Goal: Task Accomplishment & Management: Complete application form

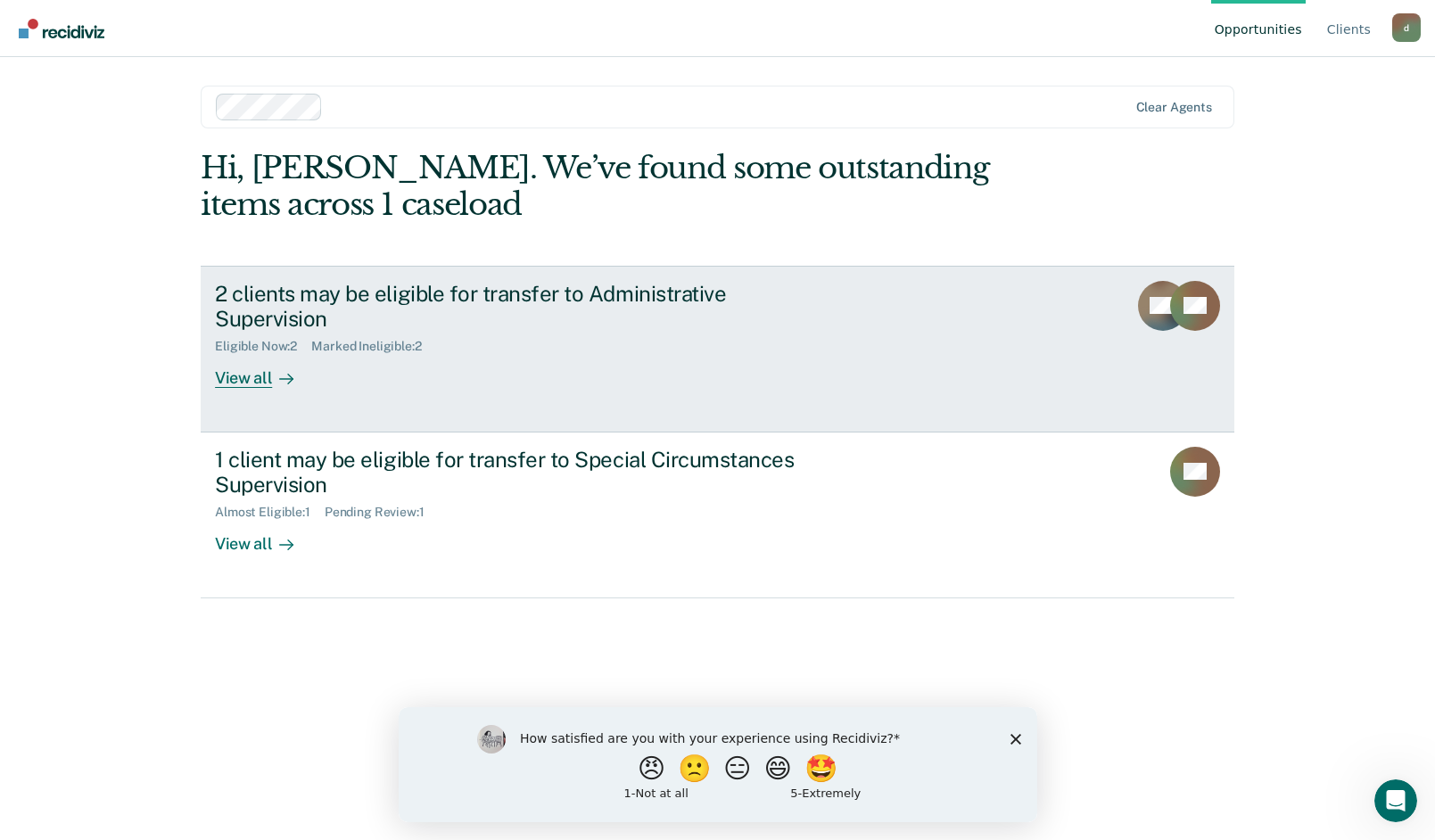
click at [248, 354] on div "View all" at bounding box center [264, 371] width 100 height 35
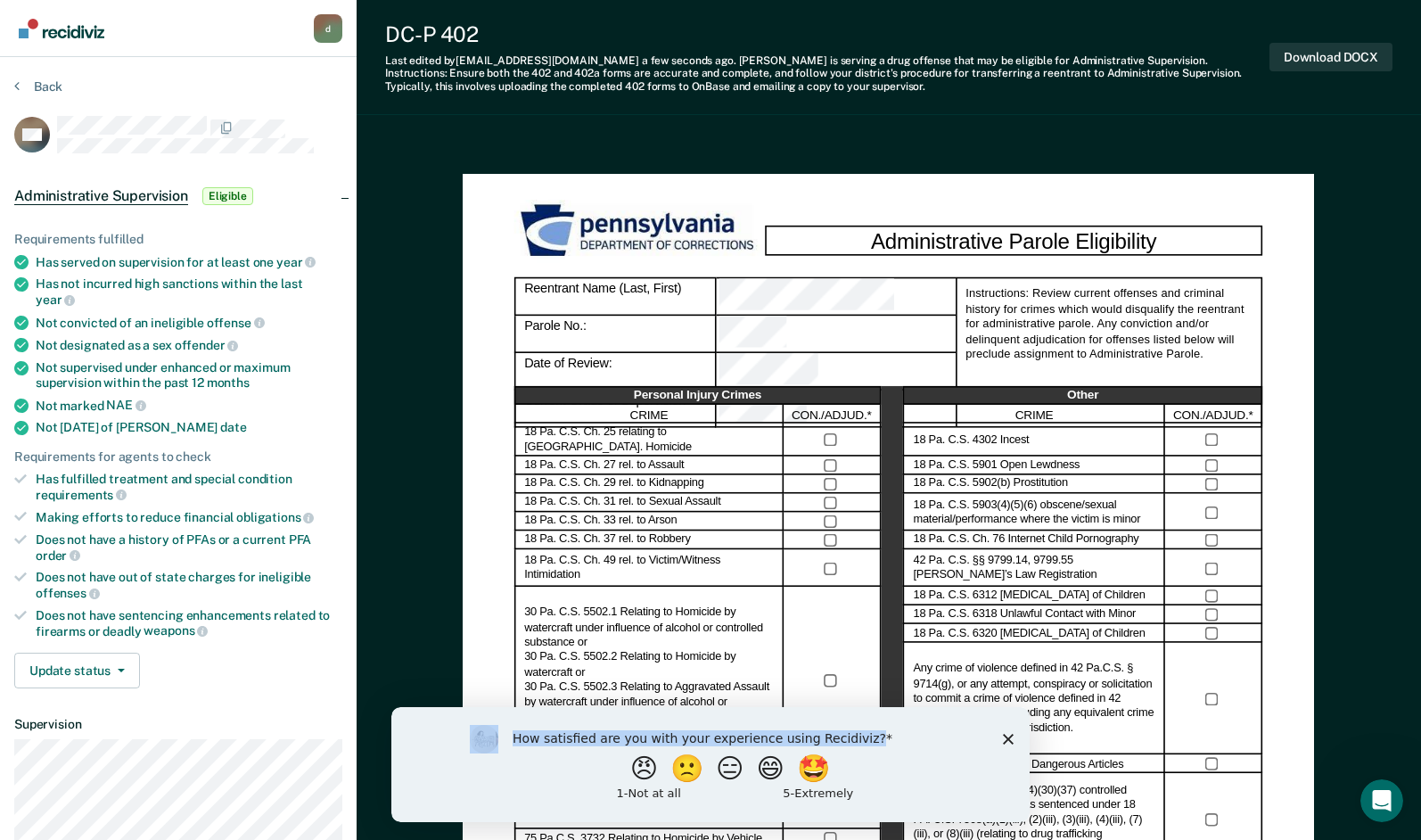
click at [1013, 732] on div "How satisfied are you with your experience using Recidiviz? 😠 🙁 😑 😄 🤩 1 - Not a…" at bounding box center [710, 764] width 638 height 115
click at [1007, 736] on polygon "Close survey" at bounding box center [1008, 737] width 10 height 10
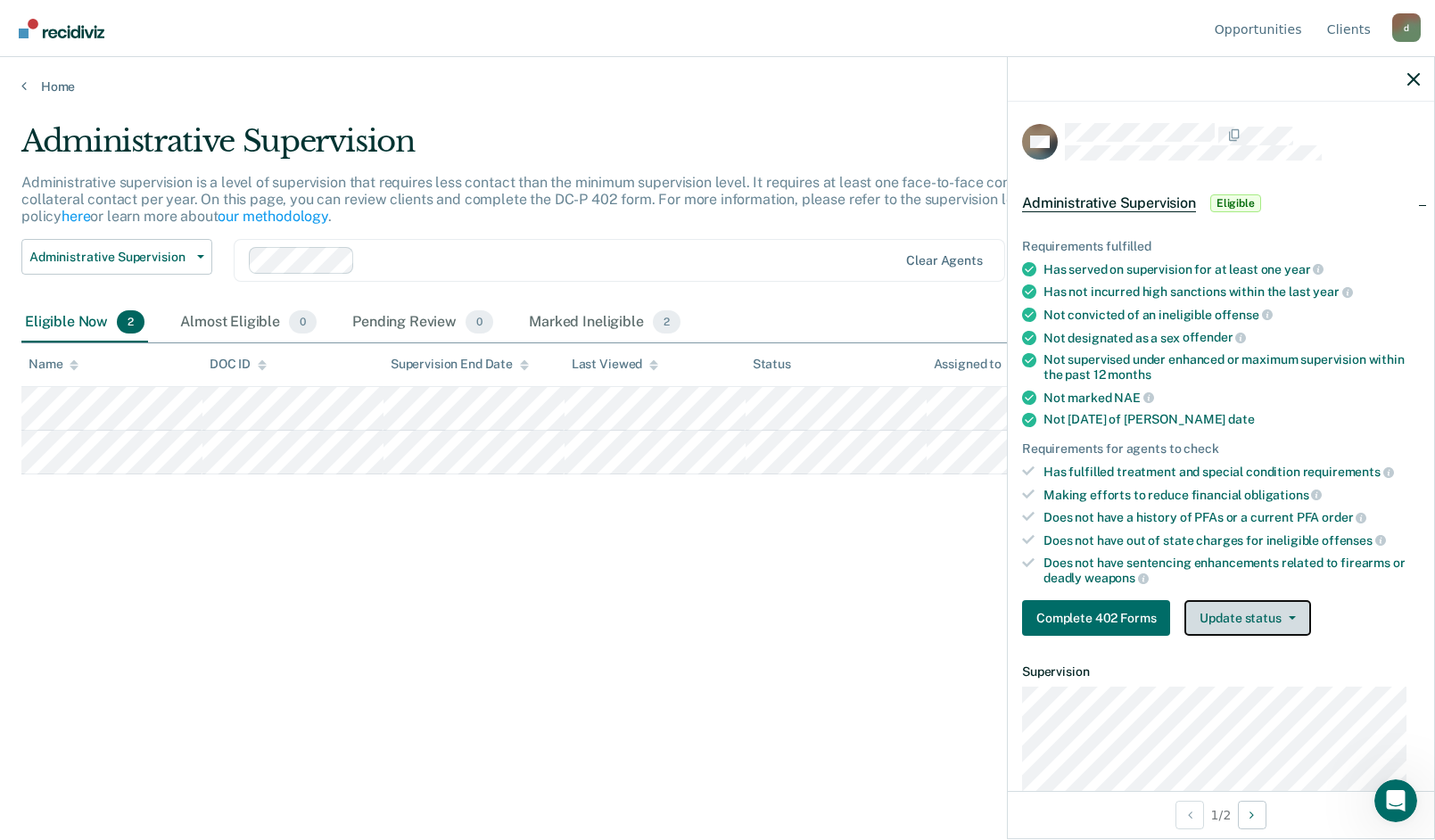
click at [1278, 623] on button "Update status" at bounding box center [1247, 618] width 126 height 36
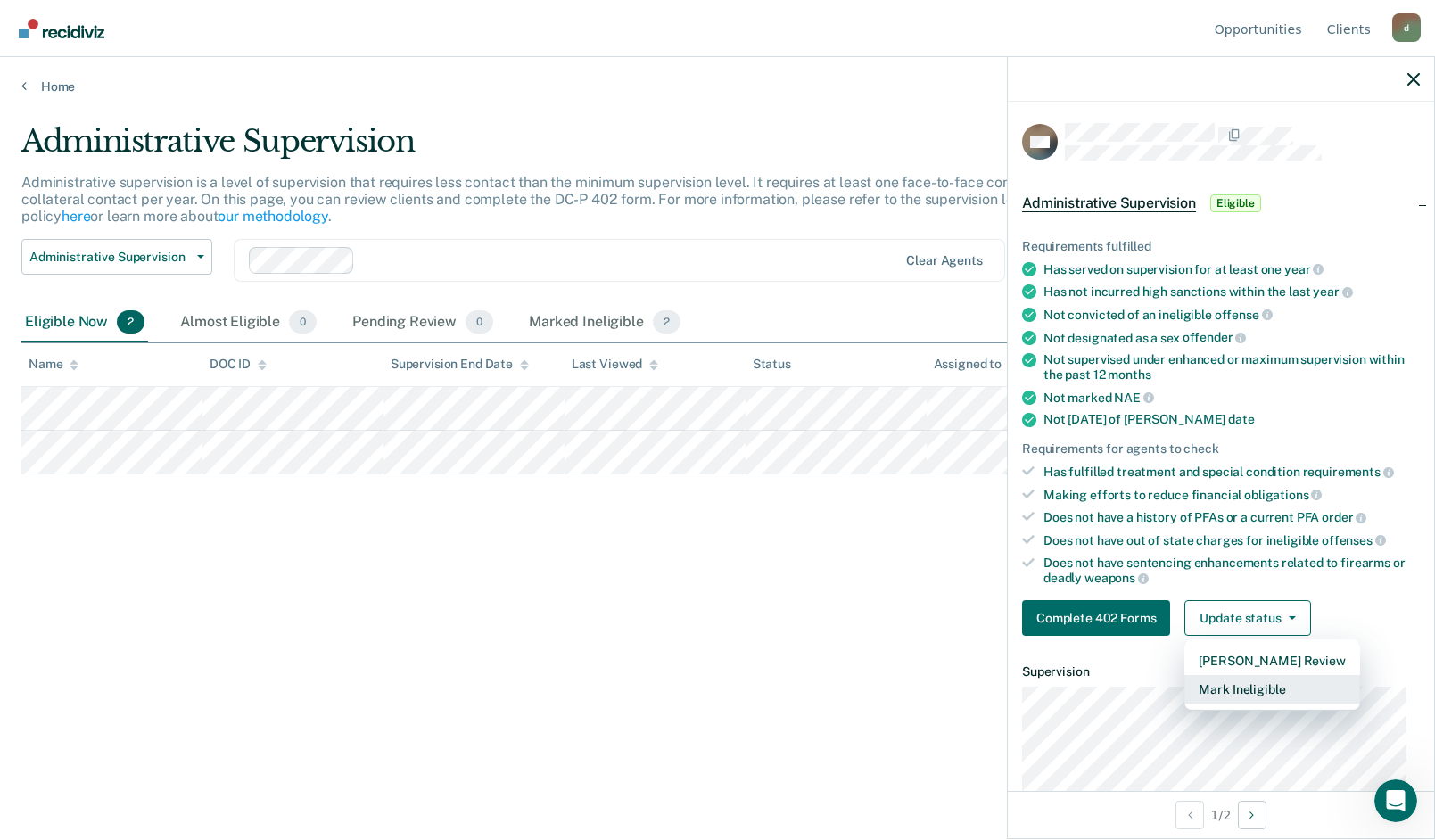
click at [1254, 692] on button "Mark Ineligible" at bounding box center [1271, 689] width 175 height 28
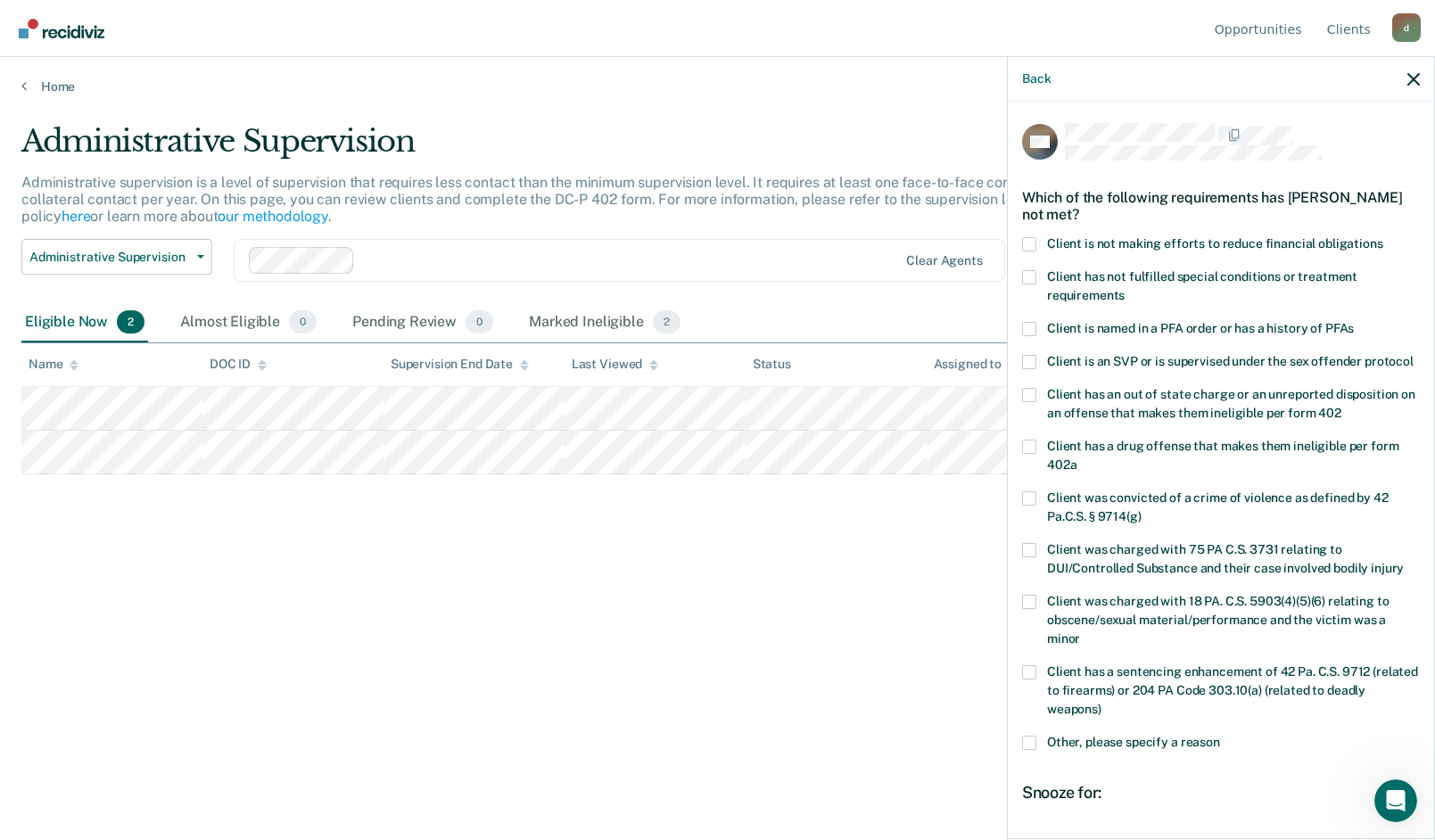
click at [1030, 453] on span at bounding box center [1028, 446] width 14 height 14
click at [1076, 458] on input "Client has a drug offense that makes them ineligible per form 402a" at bounding box center [1076, 458] width 0 height 0
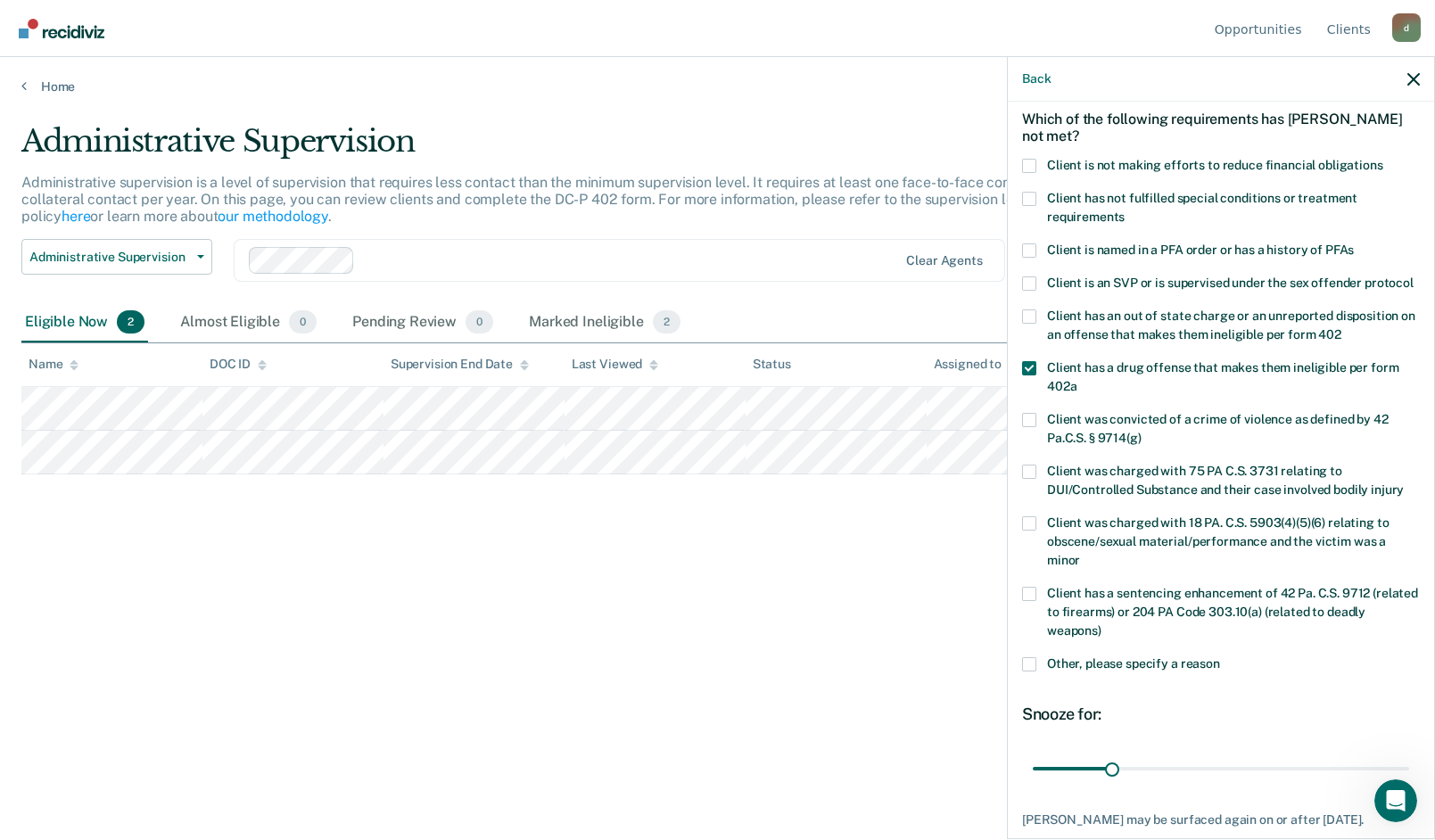
scroll to position [214, 0]
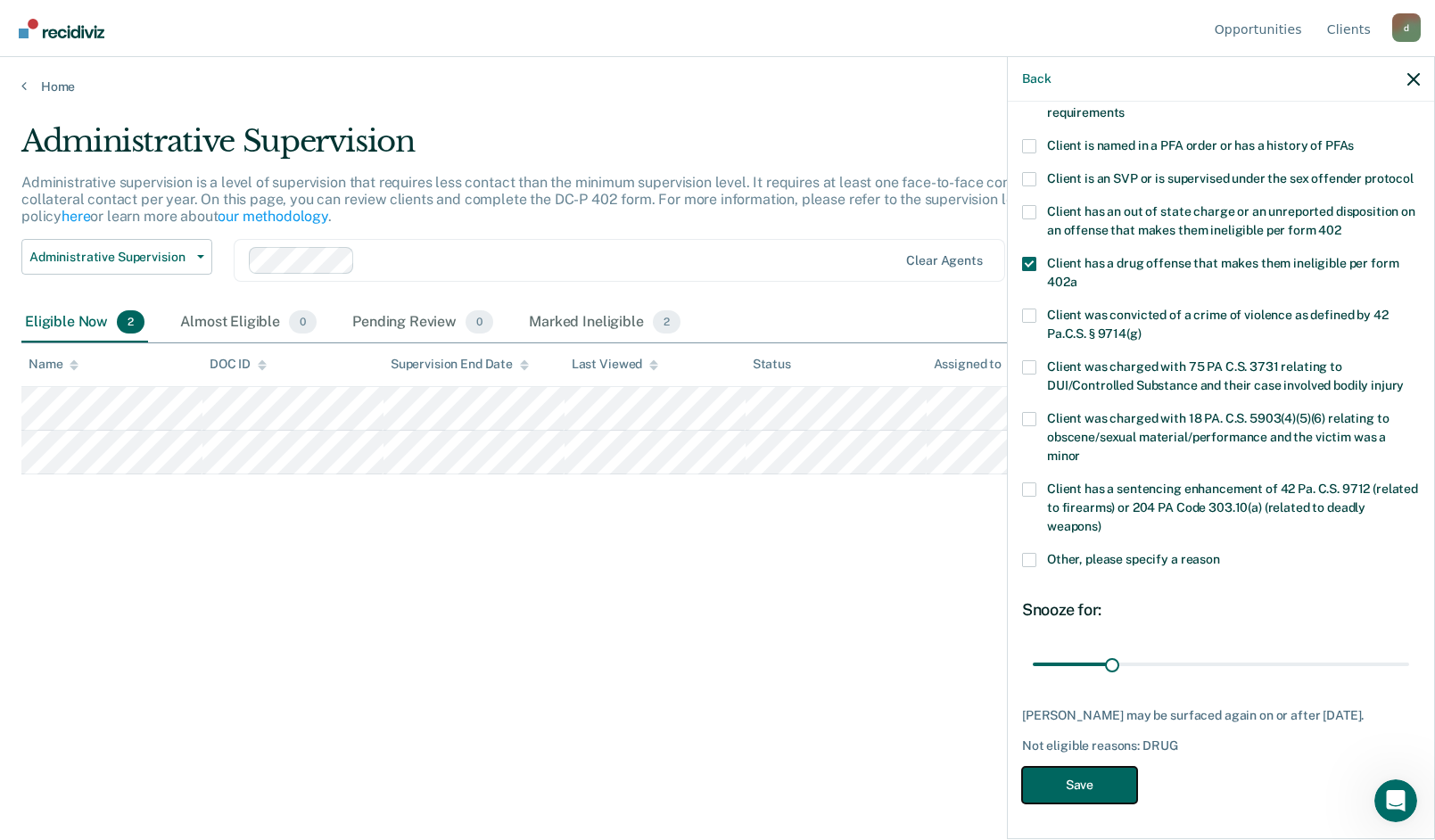
click at [1048, 785] on button "Save" at bounding box center [1079, 785] width 115 height 37
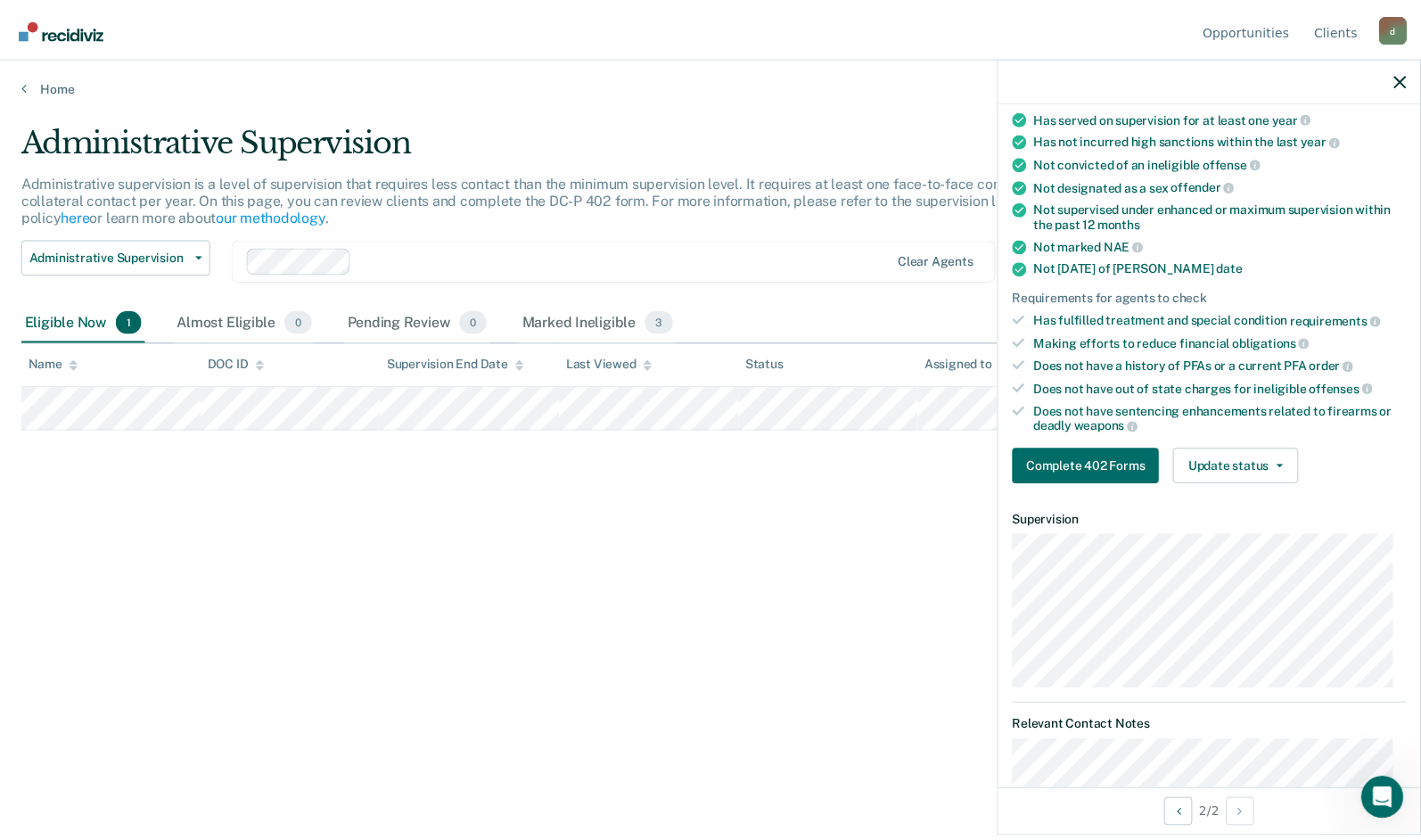
scroll to position [150, 0]
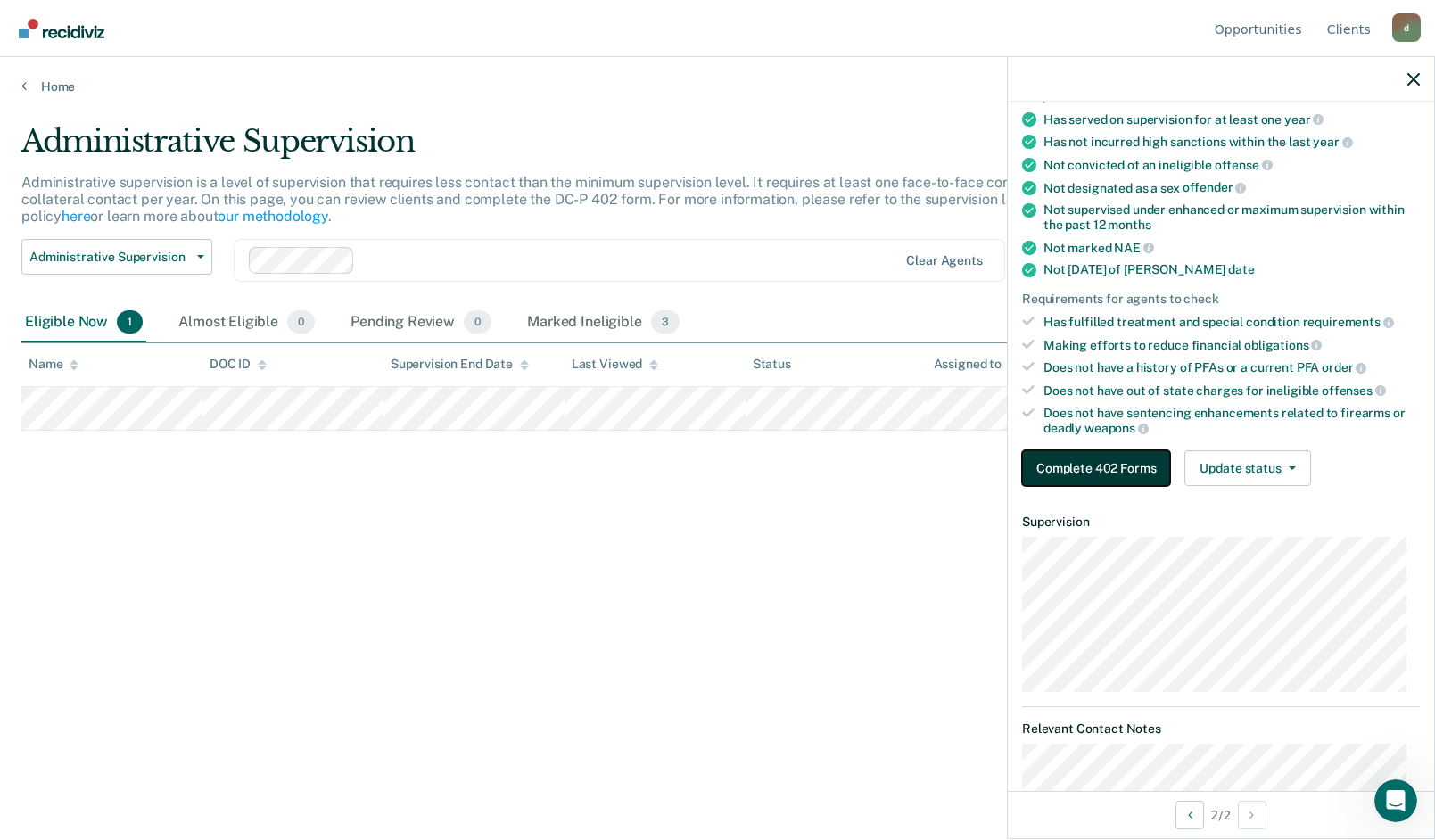
click at [1096, 472] on button "Complete 402 Forms" at bounding box center [1095, 468] width 148 height 36
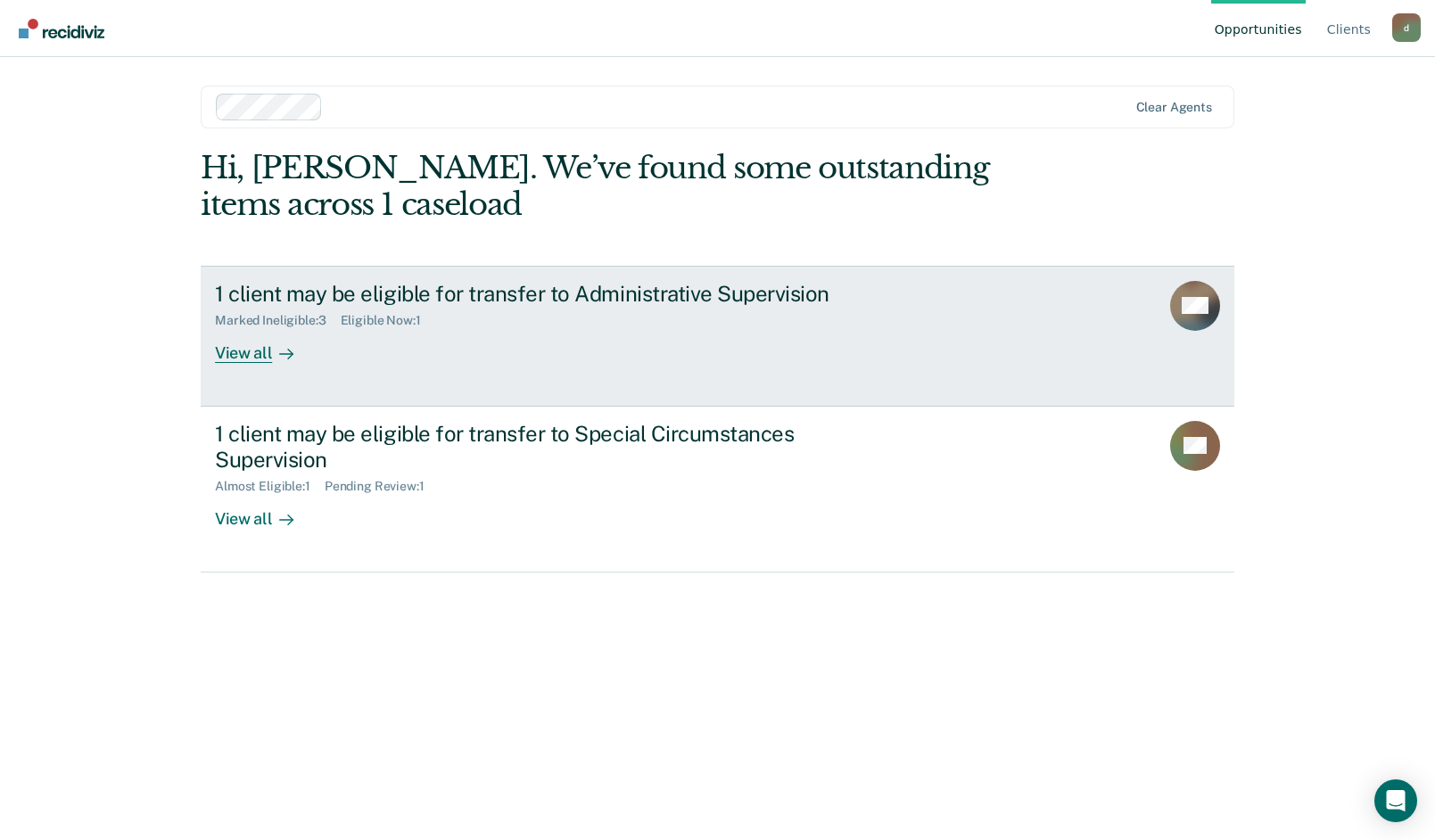
click at [553, 291] on div "1 client may be eligible for transfer to Administrative Supervision" at bounding box center [527, 293] width 626 height 25
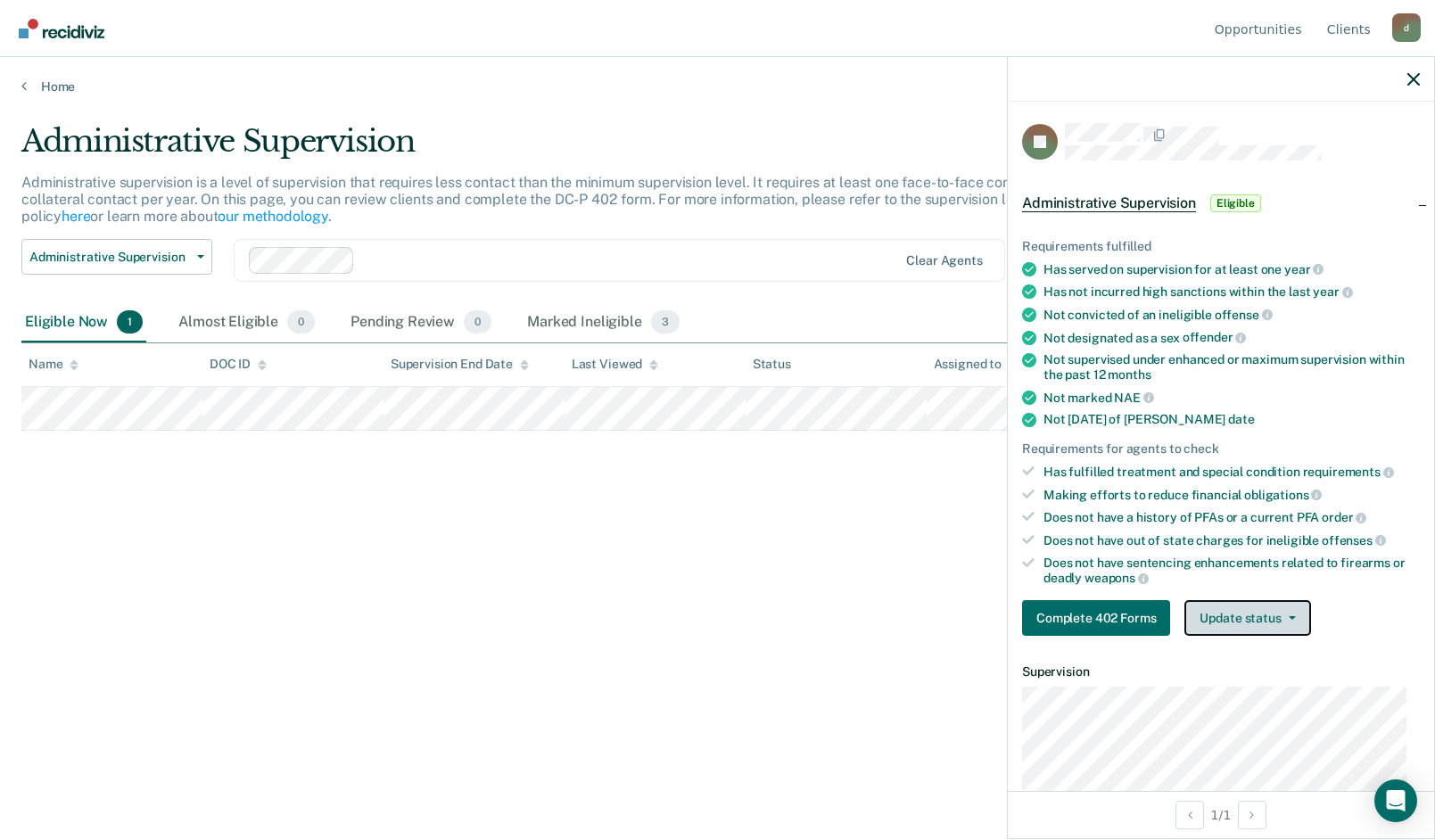
click at [1225, 625] on button "Update status" at bounding box center [1247, 618] width 126 height 36
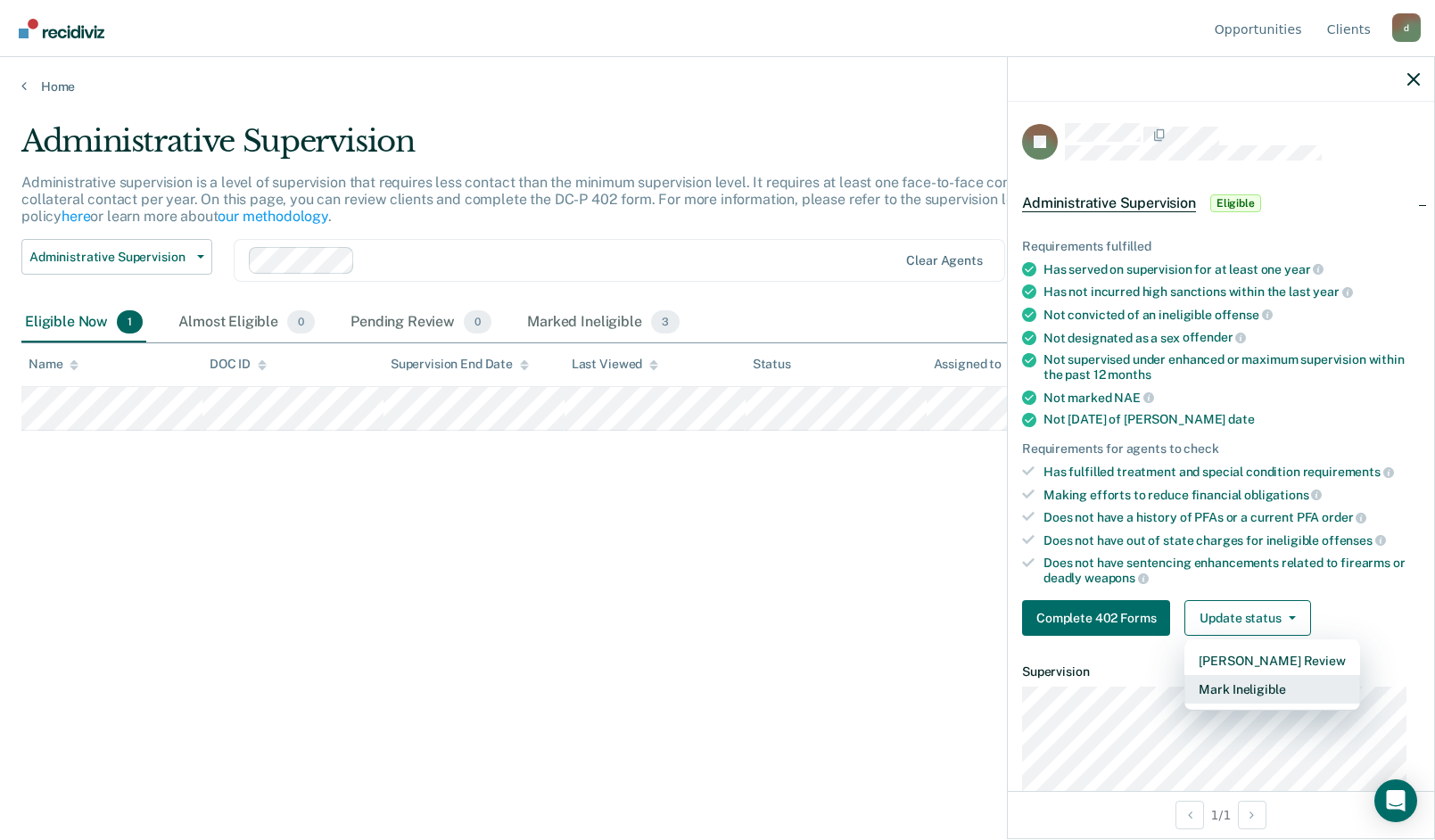
click at [1221, 691] on button "Mark Ineligible" at bounding box center [1271, 689] width 175 height 28
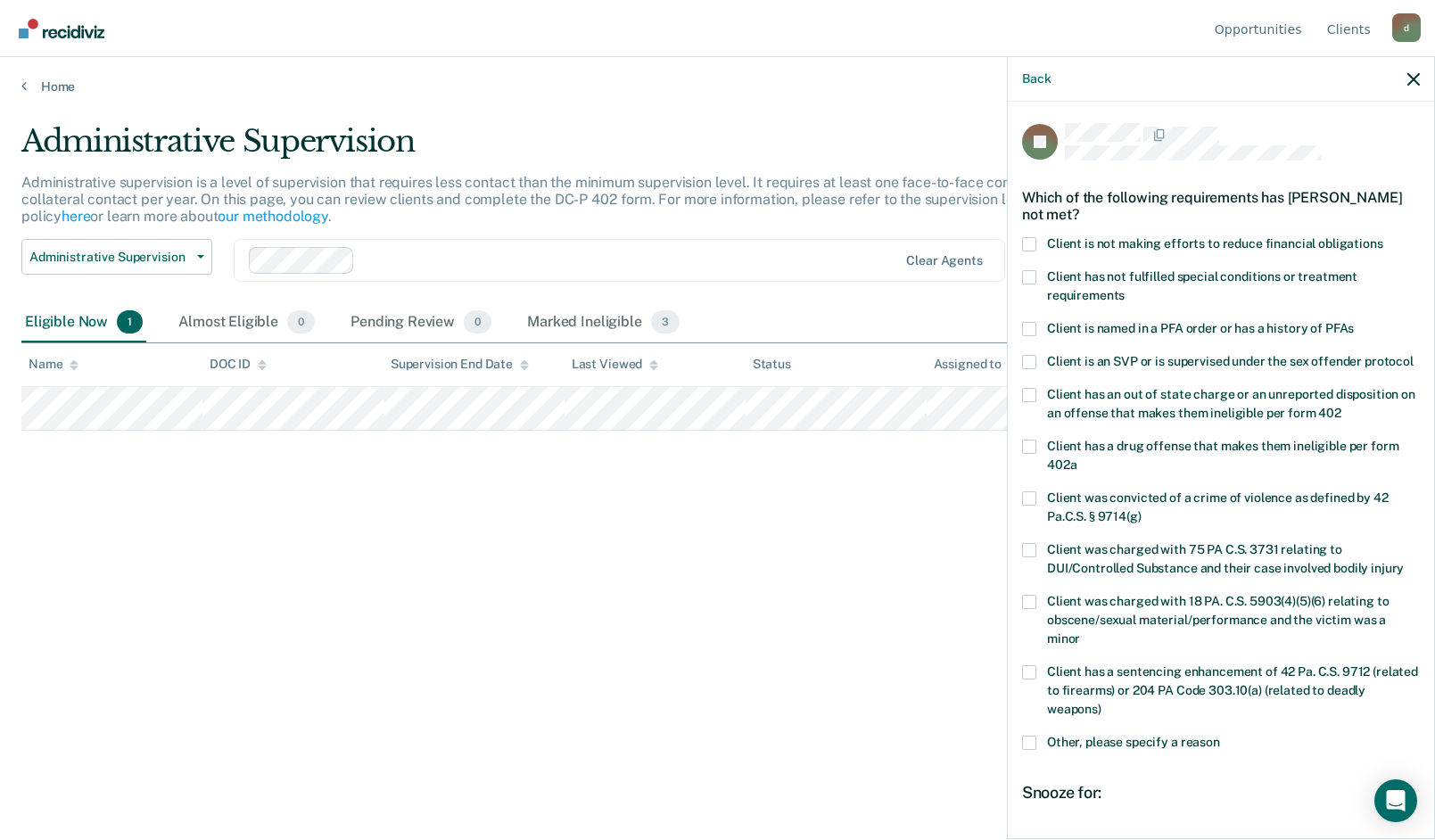
click at [1024, 453] on span at bounding box center [1028, 446] width 14 height 14
click at [1076, 458] on input "Client has a drug offense that makes them ineligible per form 402a" at bounding box center [1076, 458] width 0 height 0
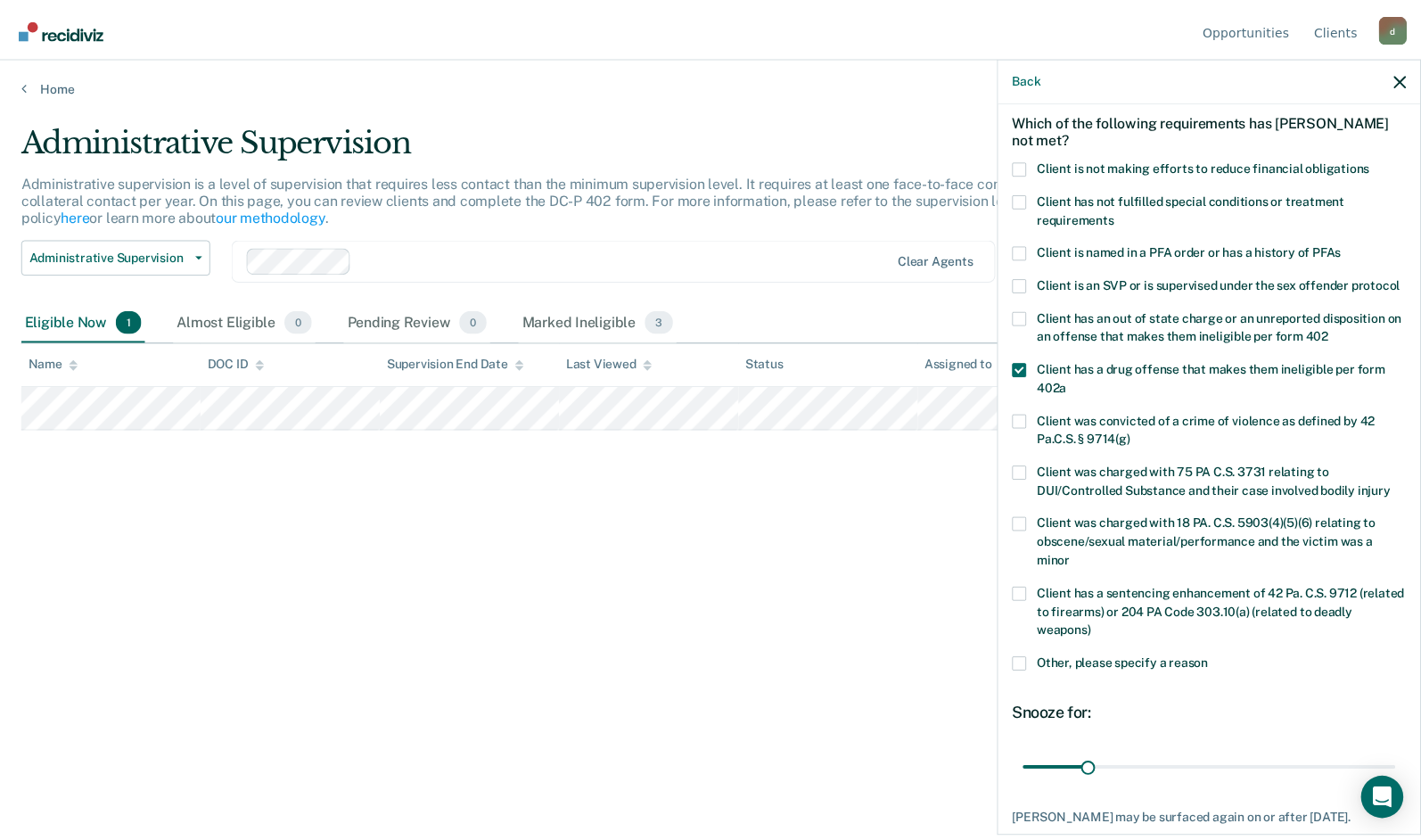
scroll to position [199, 0]
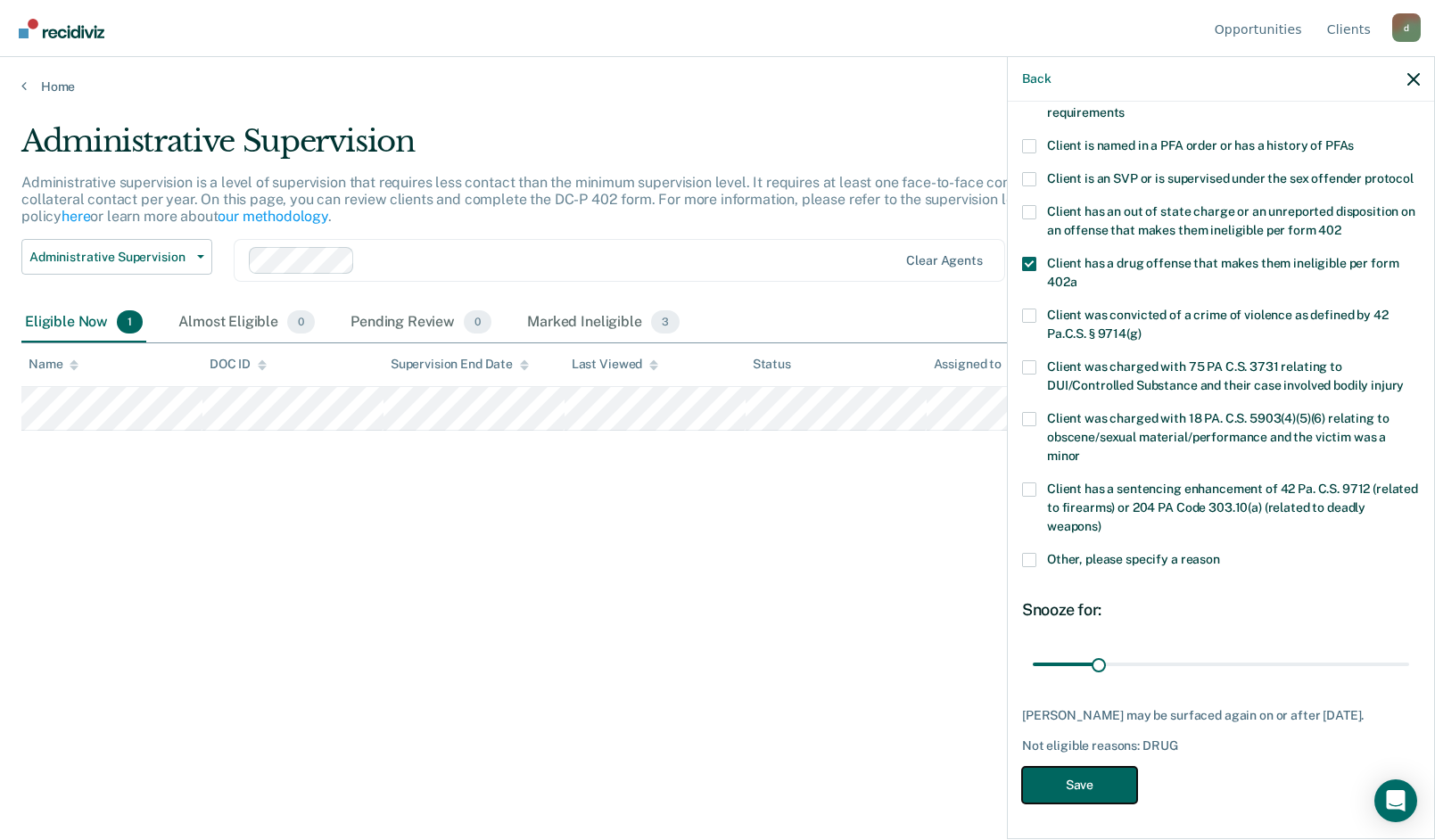
click at [1060, 784] on button "Save" at bounding box center [1079, 785] width 115 height 37
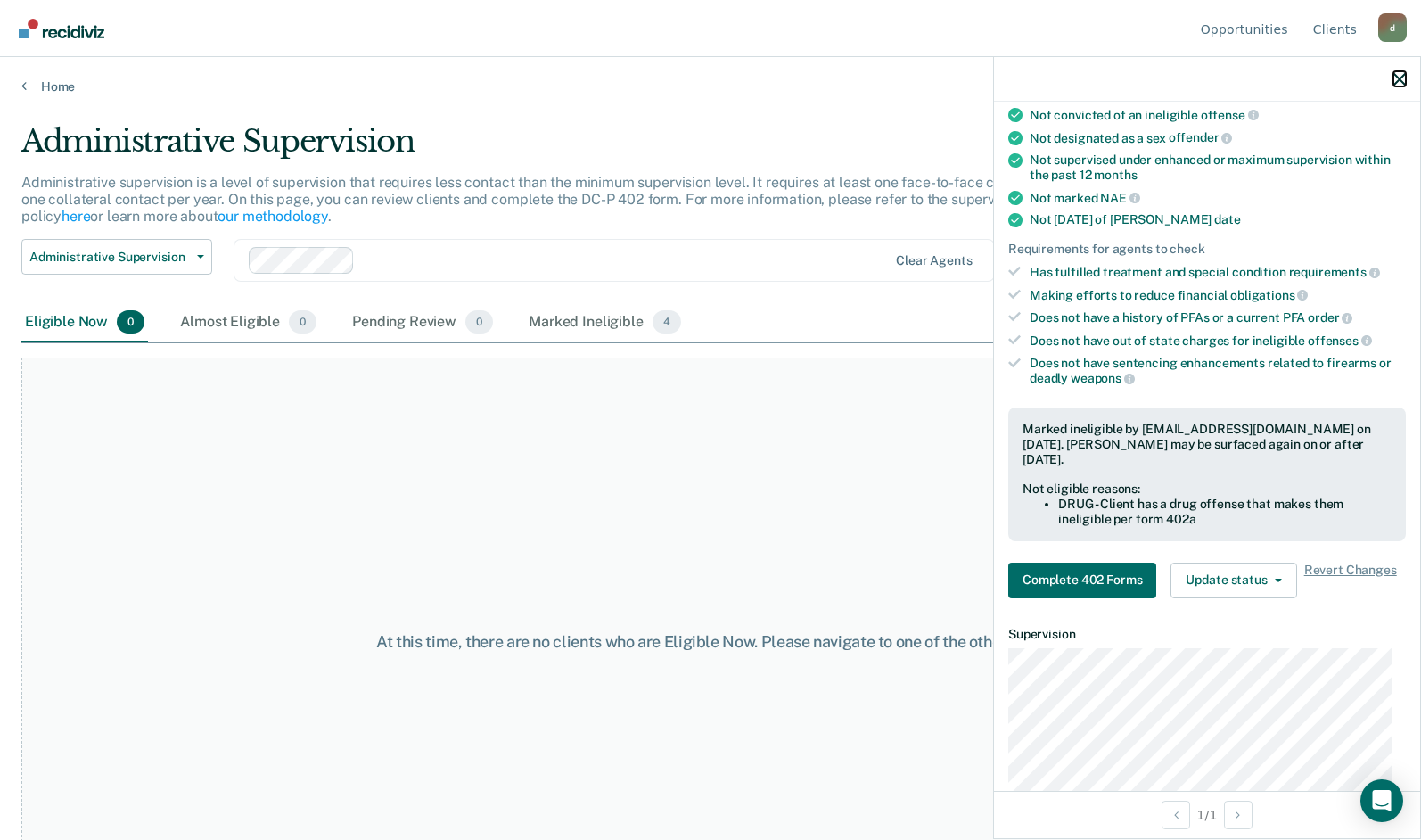
click at [1399, 84] on icon "button" at bounding box center [1399, 79] width 12 height 12
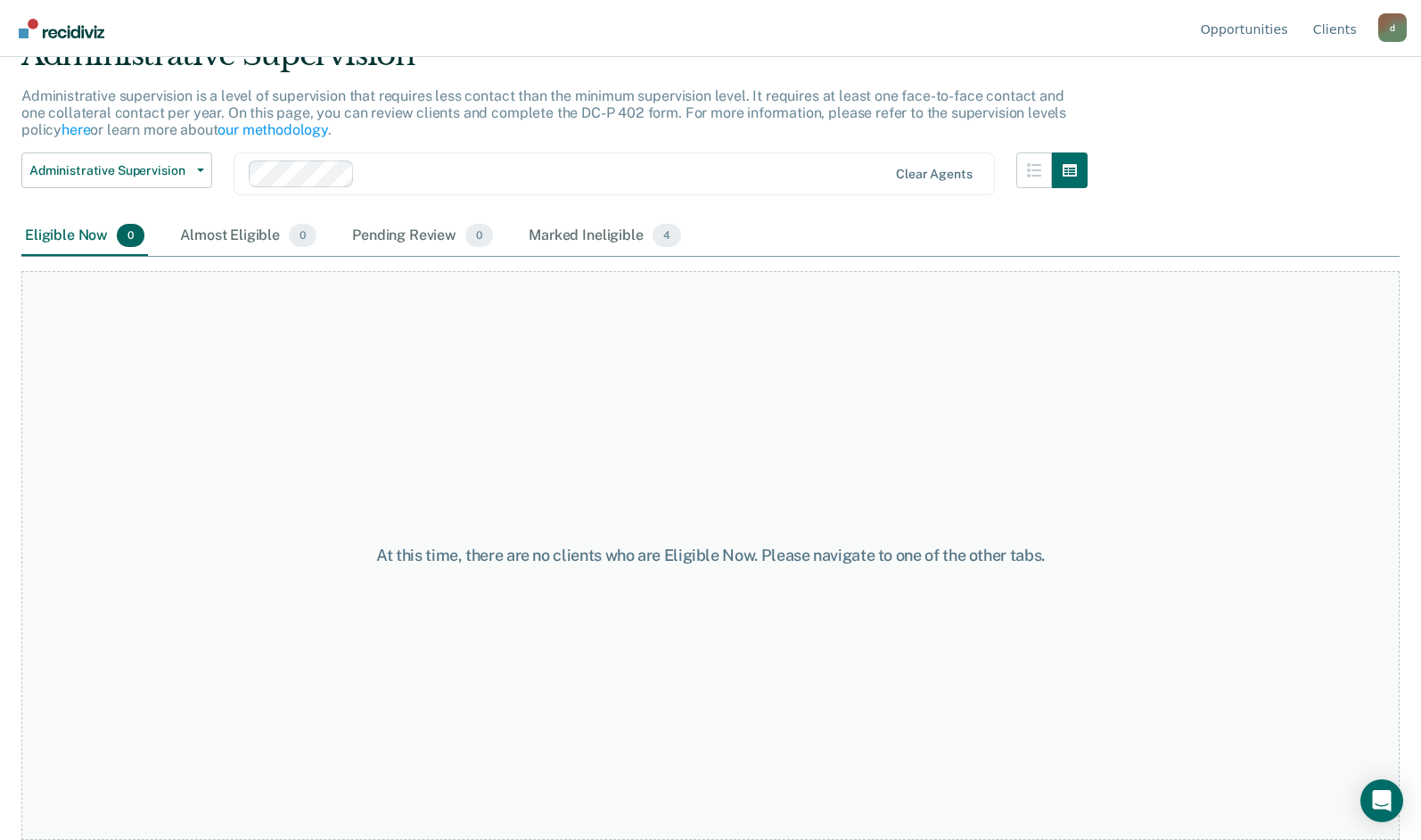
scroll to position [0, 0]
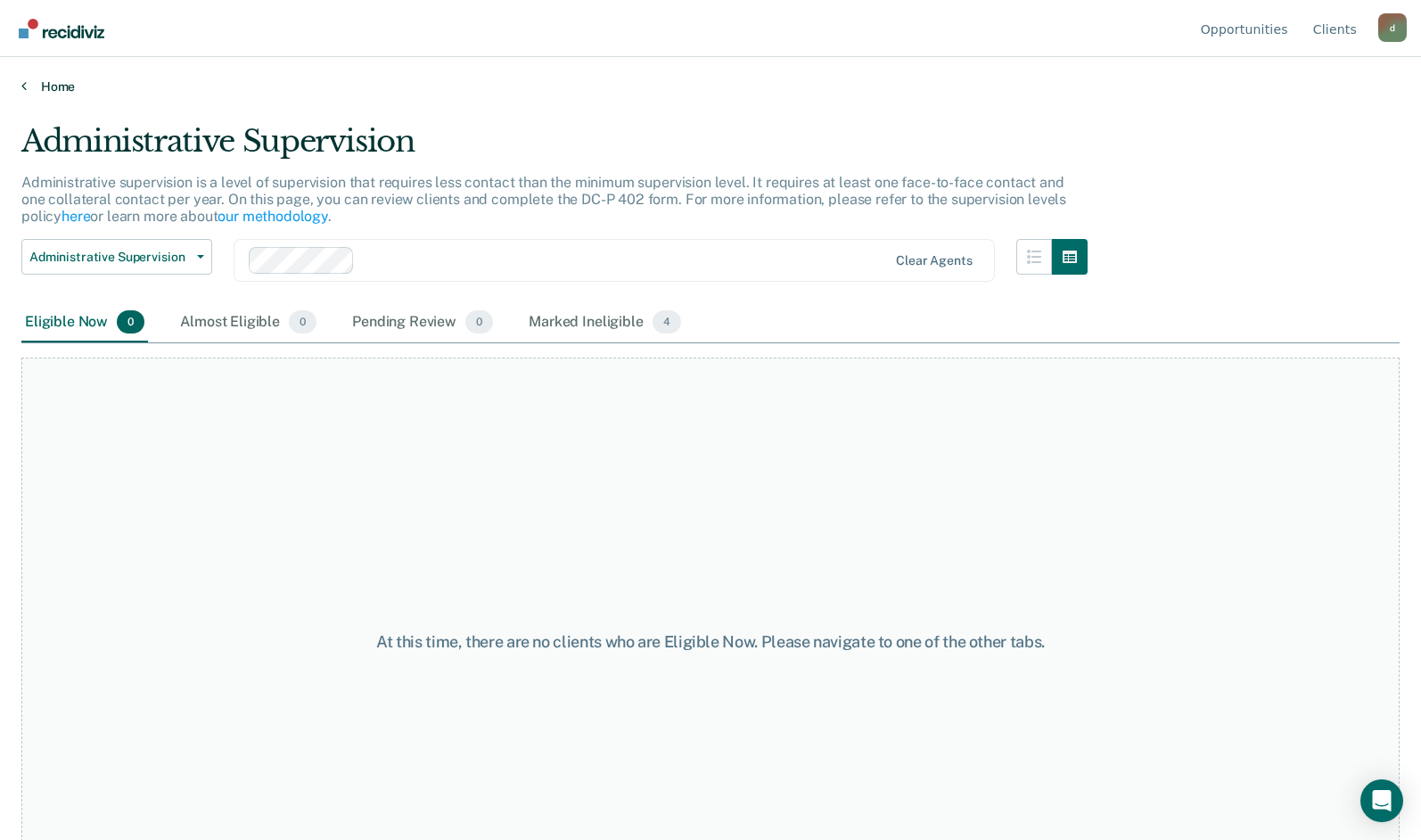
click at [26, 86] on link "Home" at bounding box center [710, 86] width 1379 height 16
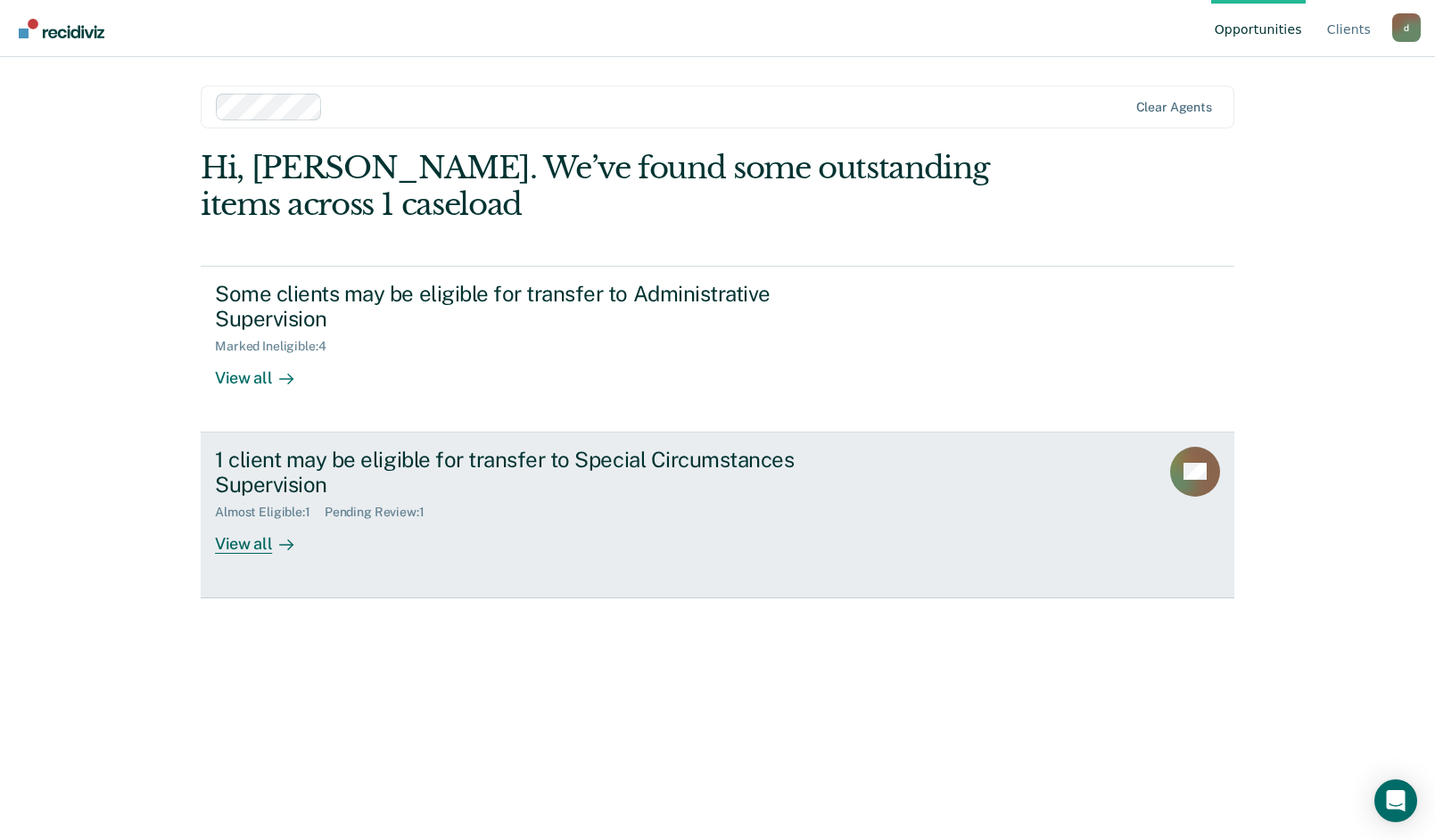
click at [294, 484] on div "1 client may be eligible for transfer to Special Circumstances Supervision" at bounding box center [527, 472] width 626 height 52
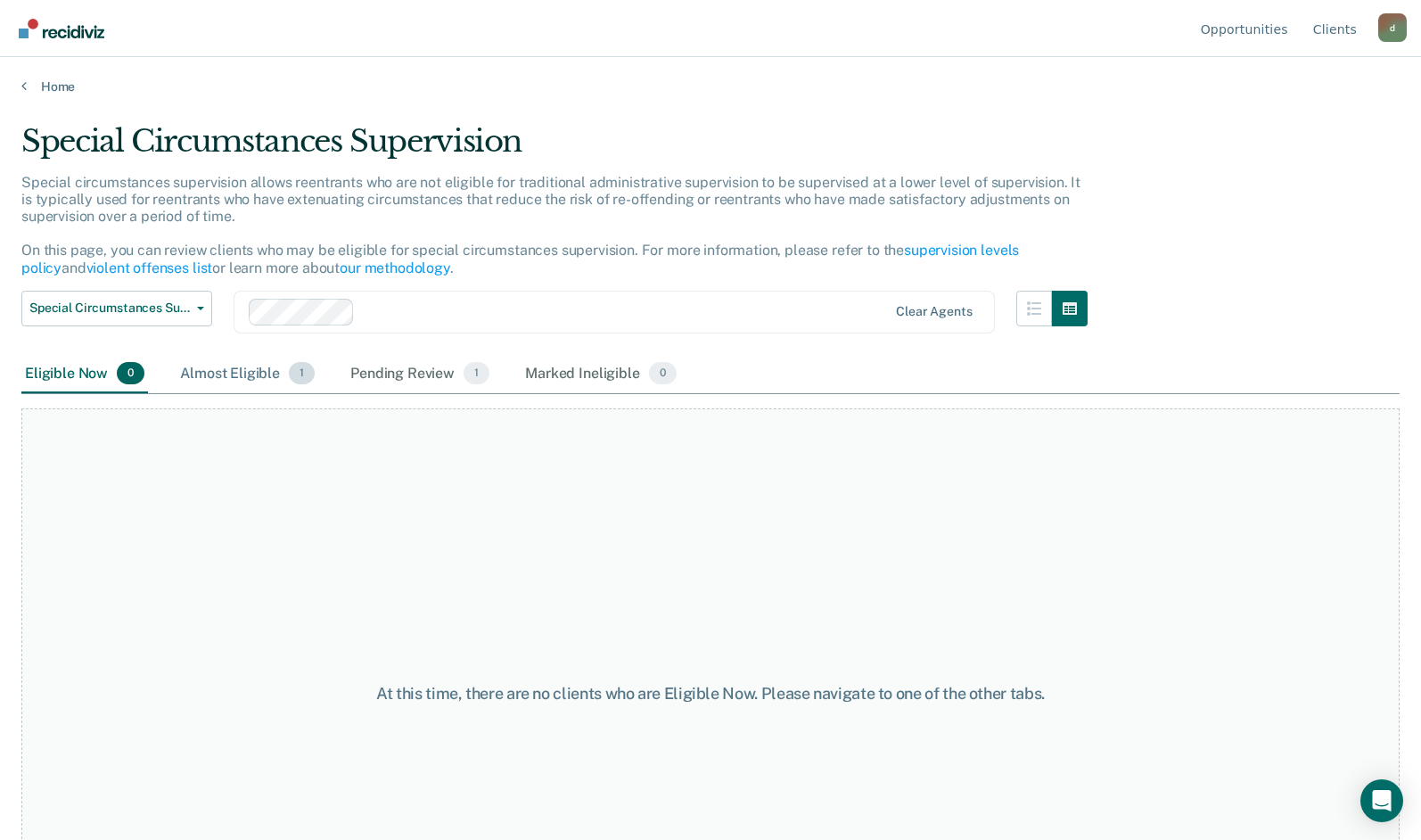
click at [229, 364] on div "Almost Eligible 1" at bounding box center [247, 374] width 142 height 40
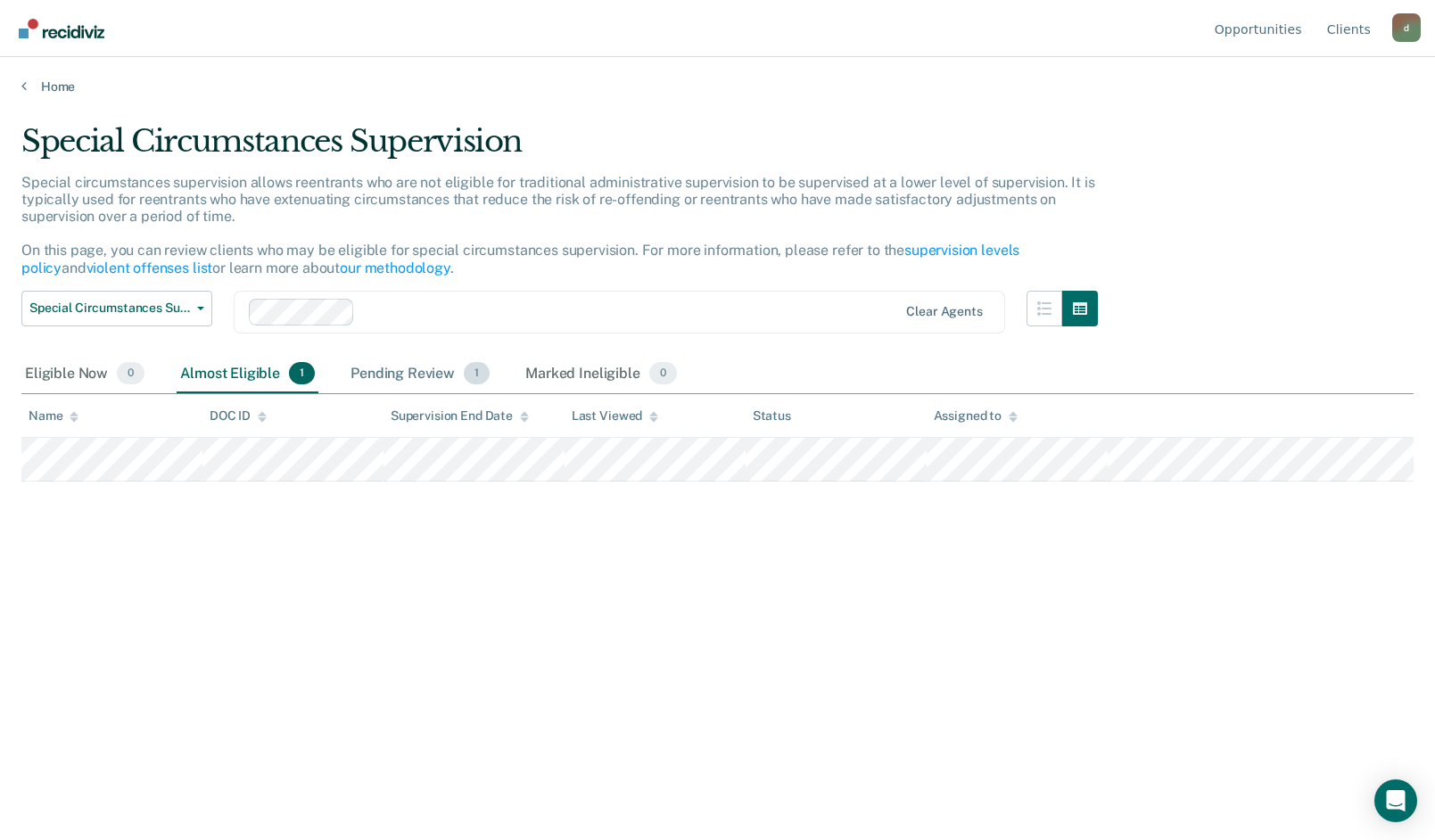
click at [401, 378] on div "Pending Review 1" at bounding box center [420, 374] width 146 height 40
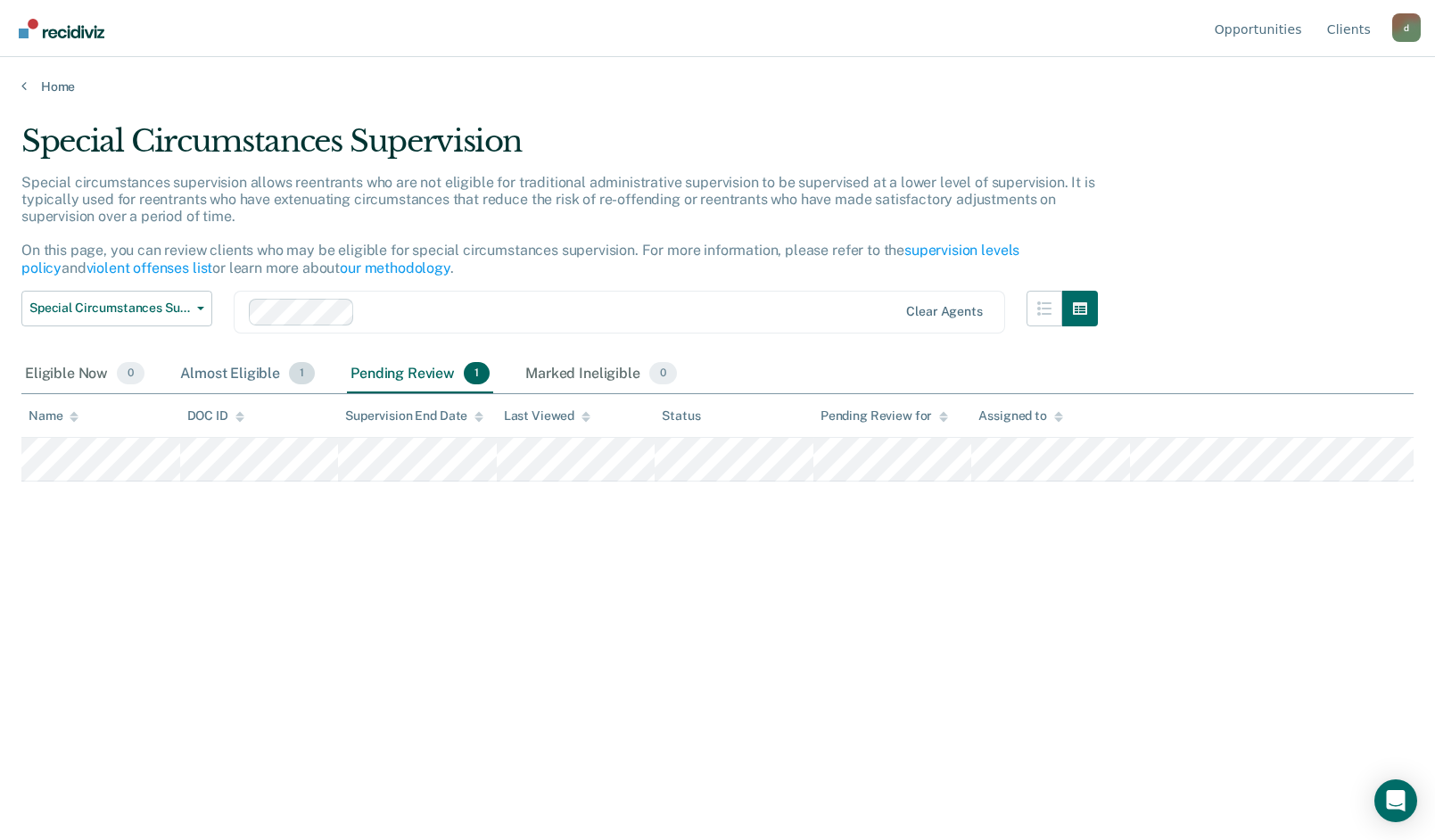
click at [254, 372] on div "Almost Eligible 1" at bounding box center [247, 374] width 142 height 40
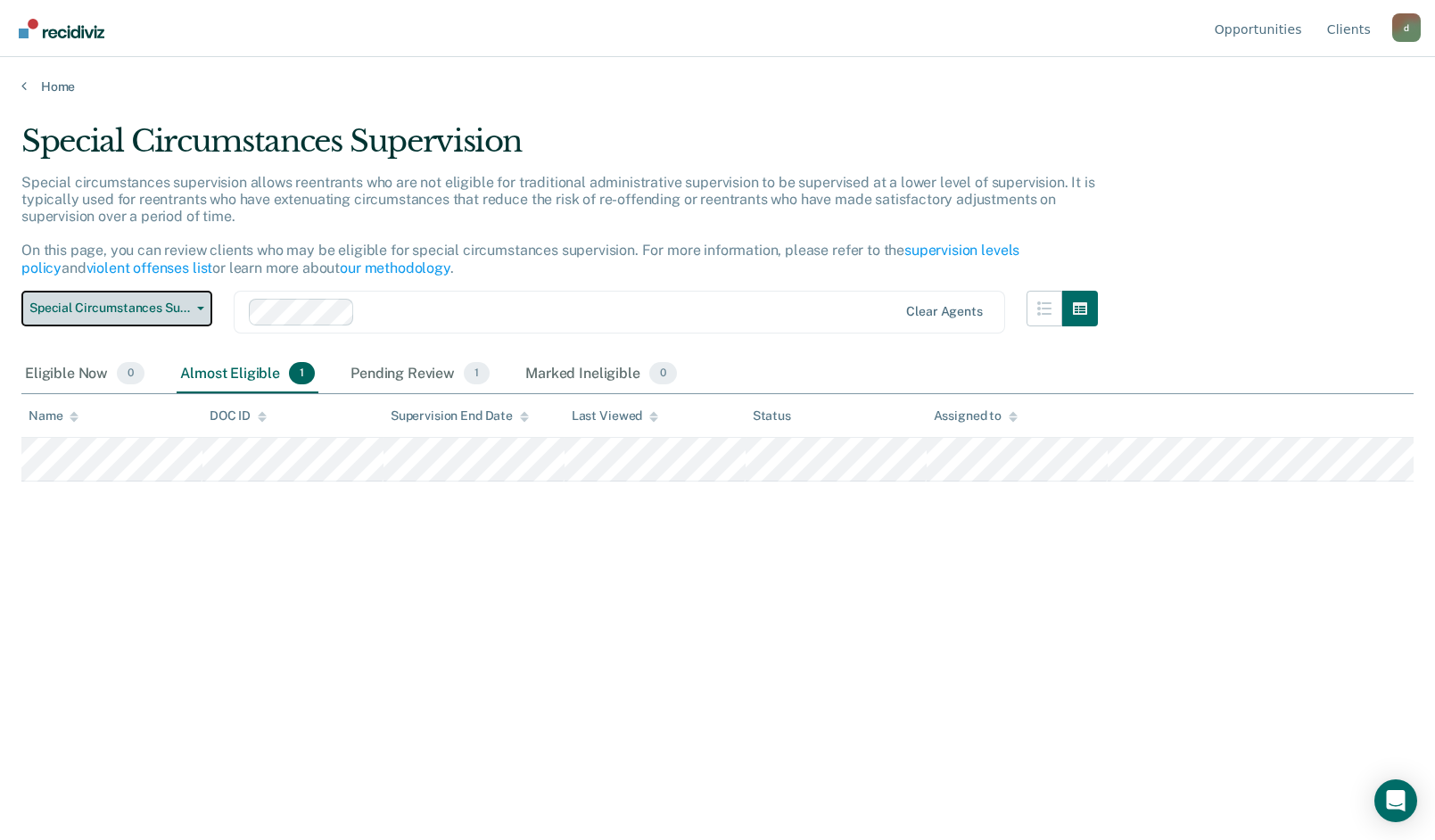
click at [206, 311] on button "Special Circumstances Supervision" at bounding box center [117, 309] width 191 height 36
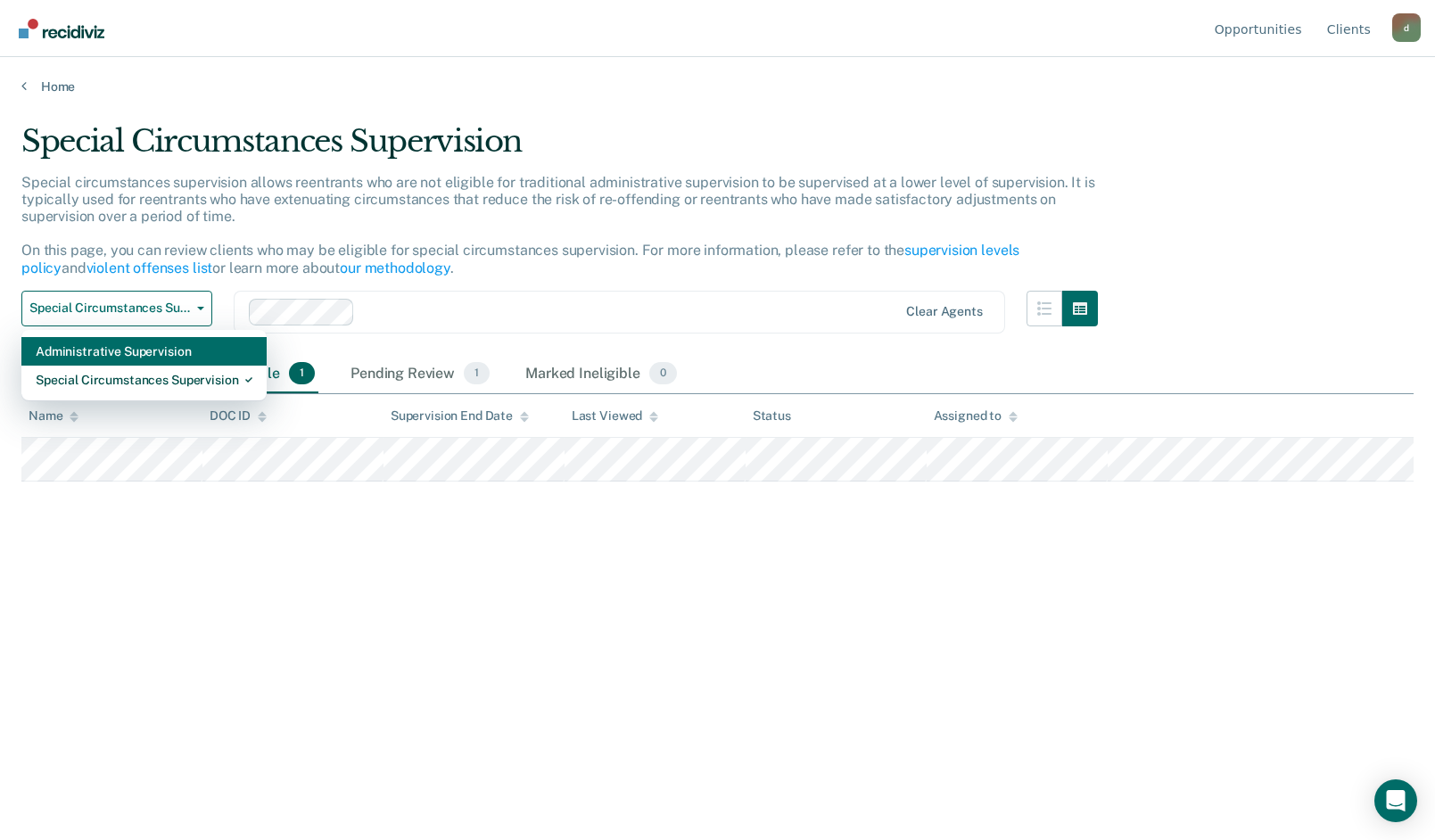
click at [167, 351] on div "Administrative Supervision" at bounding box center [144, 351] width 216 height 28
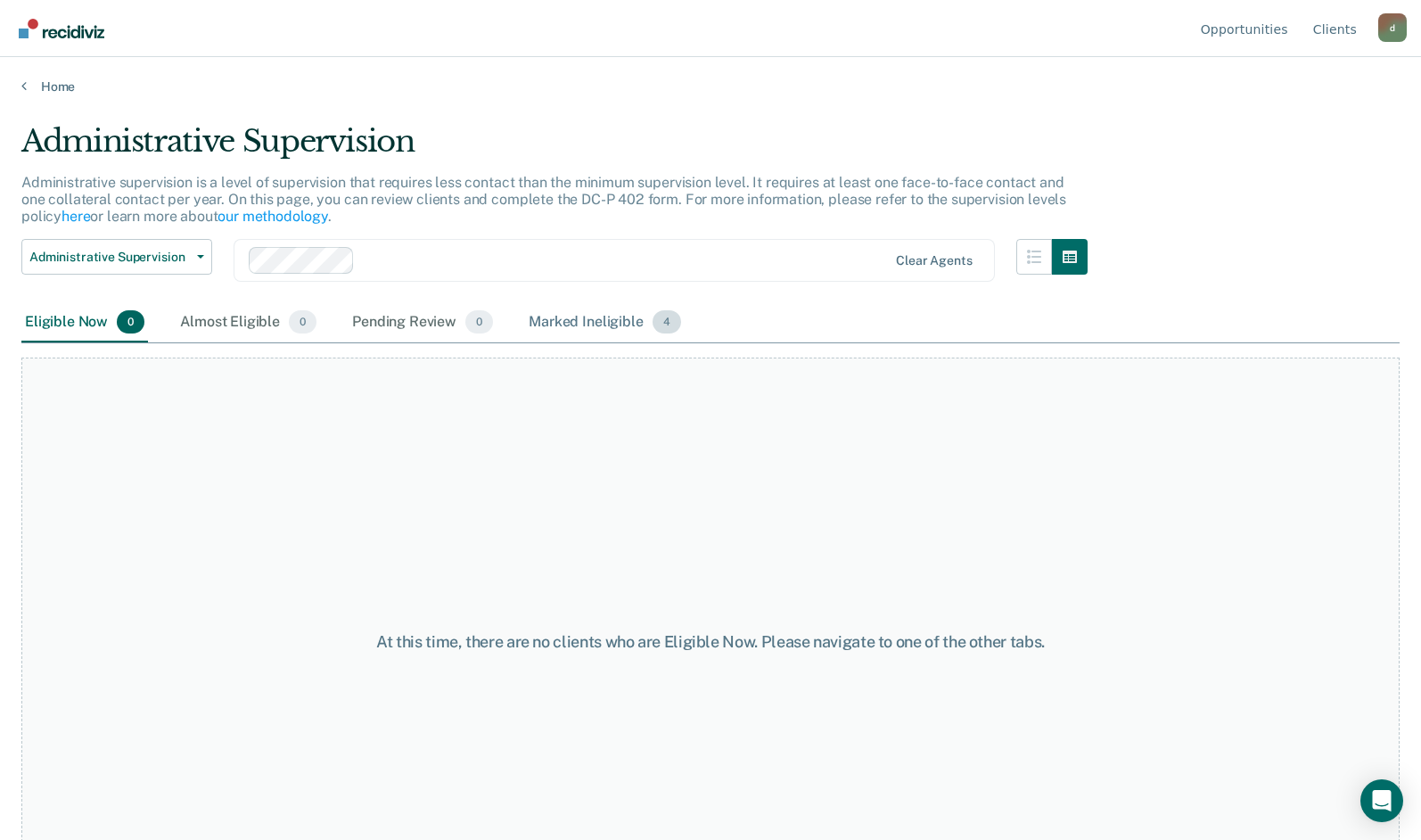
click at [613, 321] on div "Marked Ineligible 4" at bounding box center [605, 323] width 160 height 40
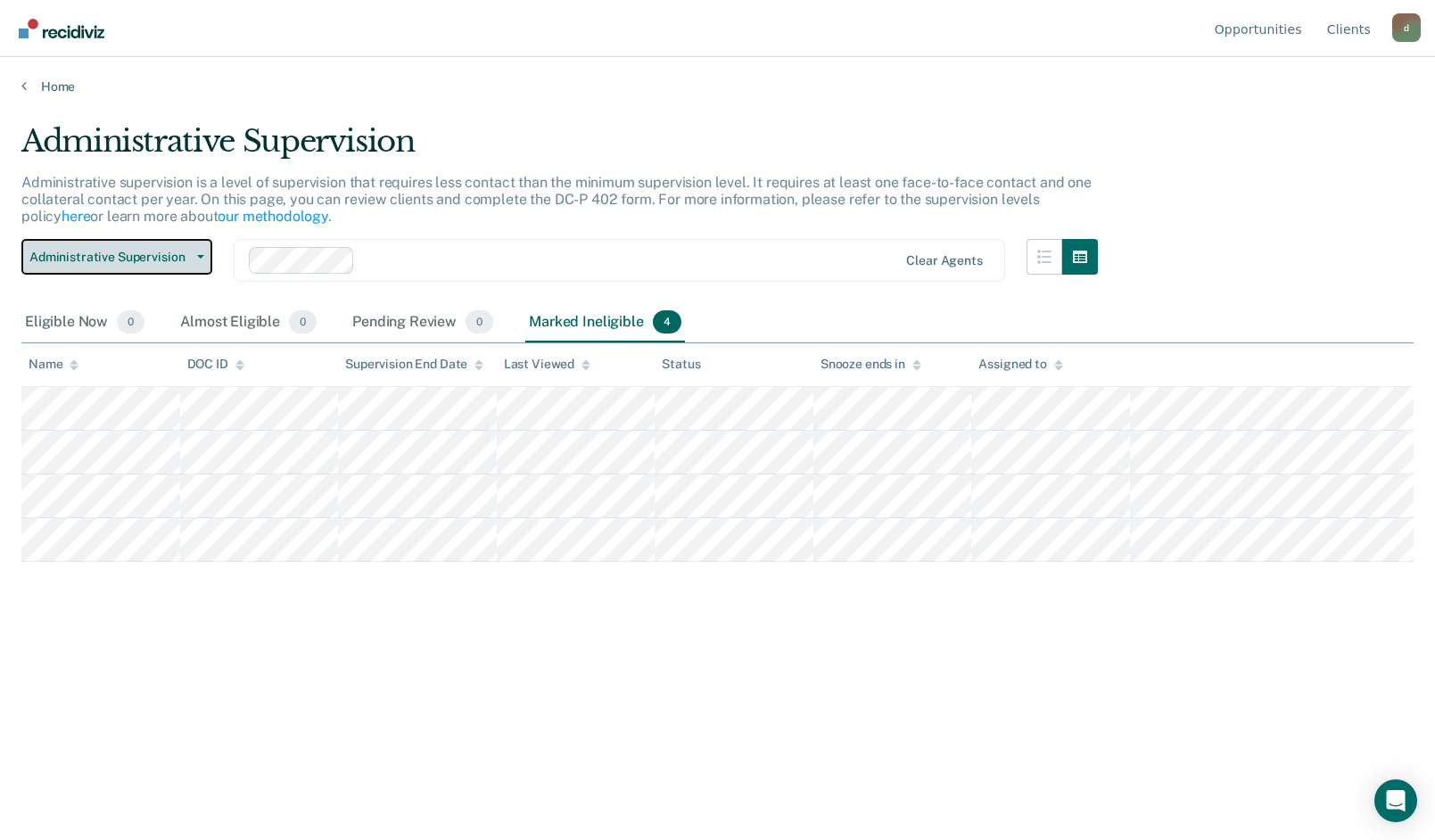
click at [169, 256] on span "Administrative Supervision" at bounding box center [109, 257] width 161 height 15
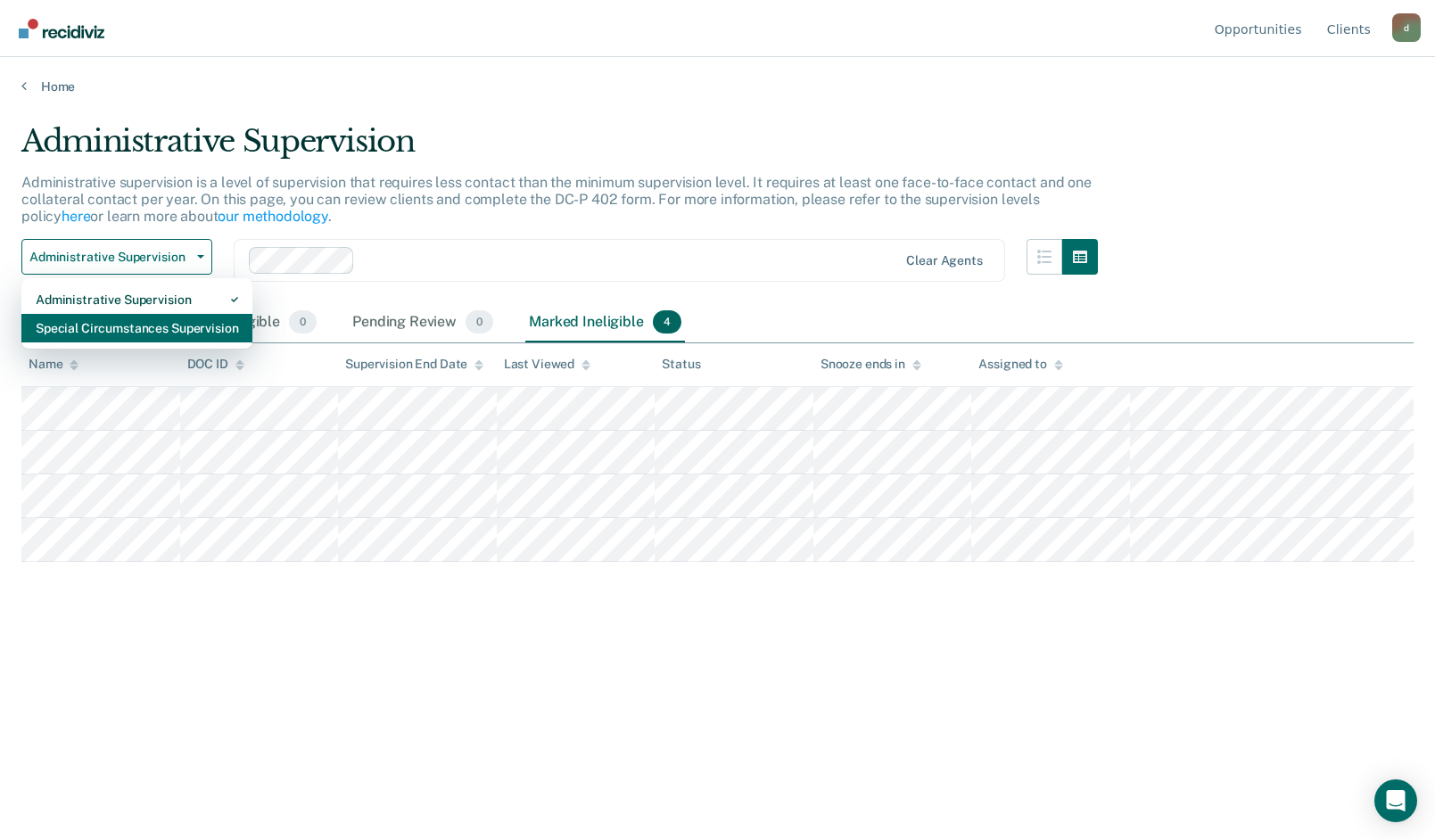
click at [113, 325] on div "Special Circumstances Supervision" at bounding box center [136, 328] width 202 height 28
